Goal: Navigation & Orientation: Find specific page/section

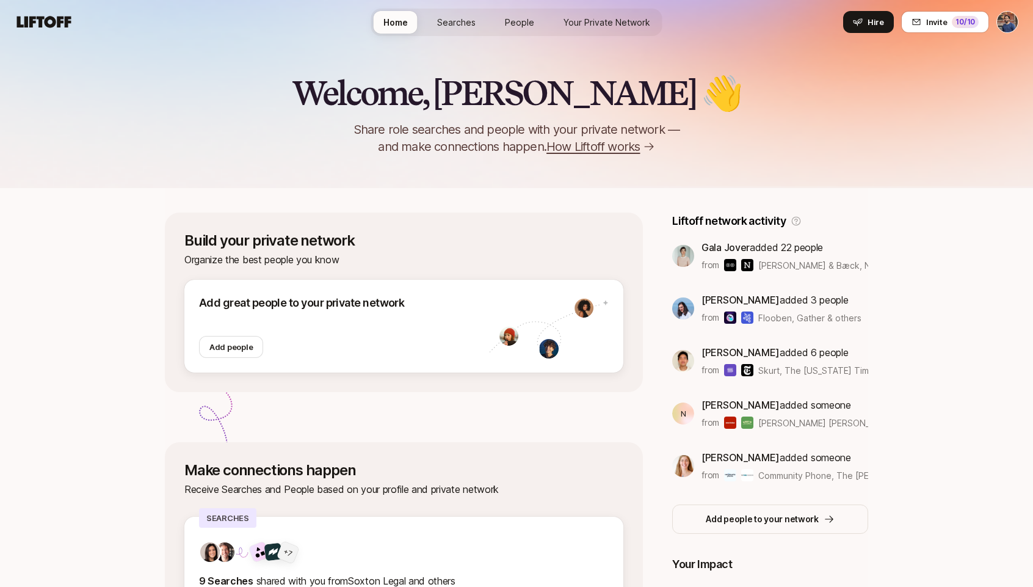
click at [449, 22] on span "Searches" at bounding box center [456, 22] width 38 height 13
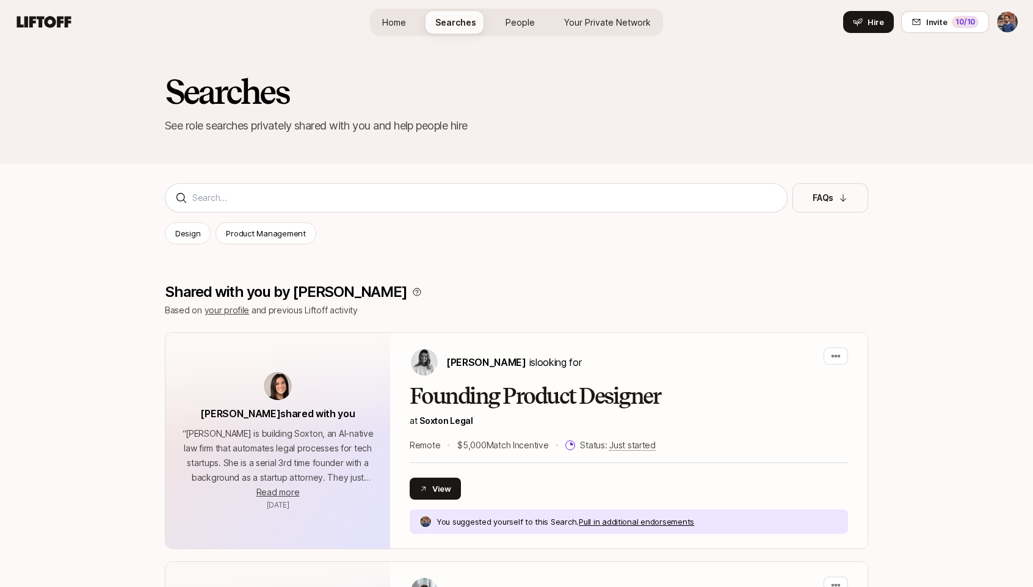
click at [504, 22] on link "People" at bounding box center [520, 22] width 49 height 23
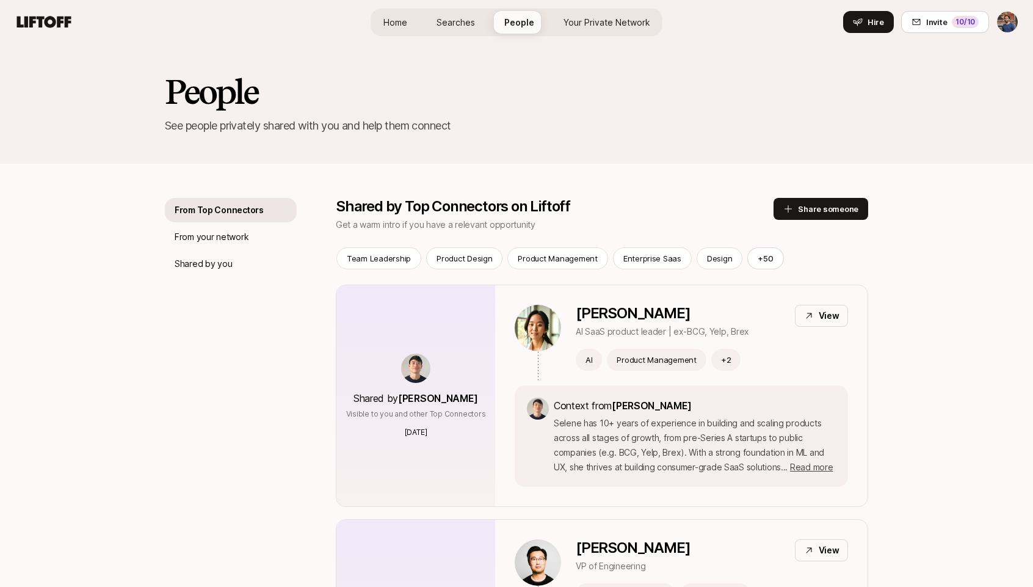
click at [454, 28] on span "Searches" at bounding box center [456, 22] width 38 height 13
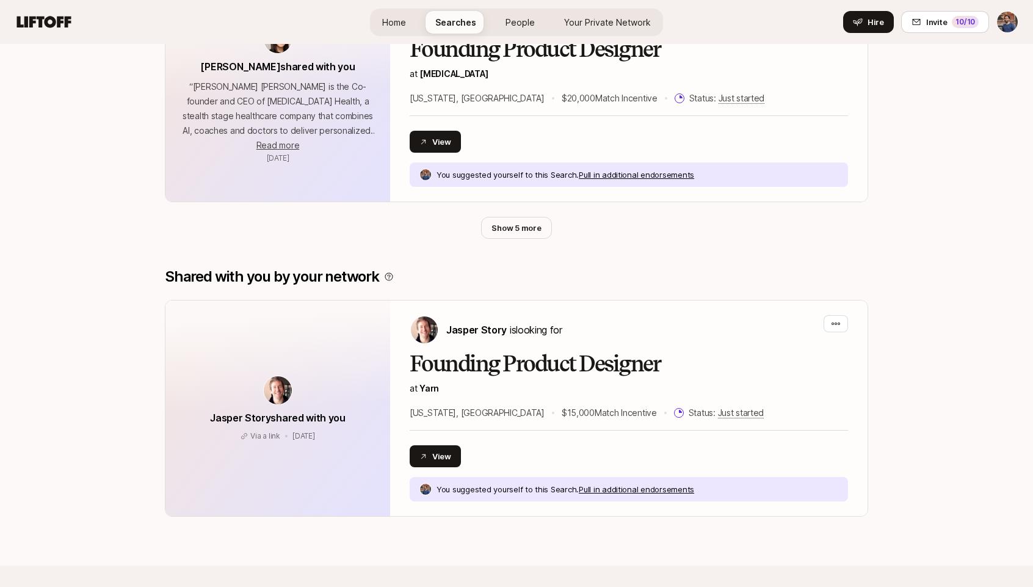
scroll to position [806, 0]
